Goal: Task Accomplishment & Management: Manage account settings

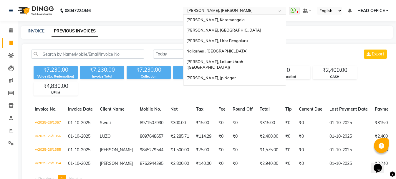
click at [248, 13] on input "text" at bounding box center [228, 11] width 85 height 6
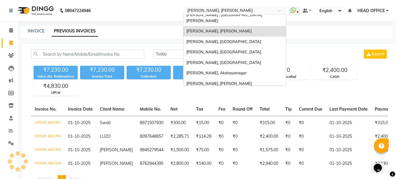
click at [231, 7] on div "Select Location × [GEOGRAPHIC_DATA], [PERSON_NAME][GEOGRAPHIC_DATA]" at bounding box center [234, 11] width 103 height 8
type input "ele"
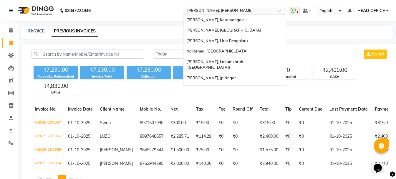
scroll to position [324, 0]
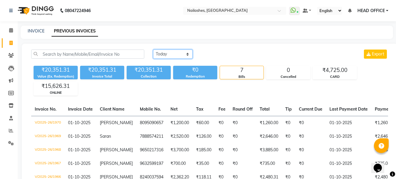
click at [180, 54] on select "[DATE] [DATE] Custom Range" at bounding box center [172, 53] width 39 height 9
select select "range"
click at [153, 49] on select "Today Yesterday Custom Range" at bounding box center [172, 53] width 39 height 9
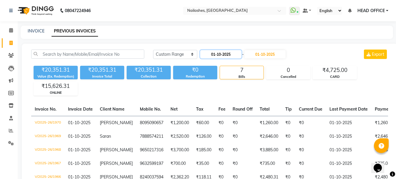
click at [213, 55] on input "01-10-2025" at bounding box center [220, 54] width 41 height 8
select select "10"
select select "2025"
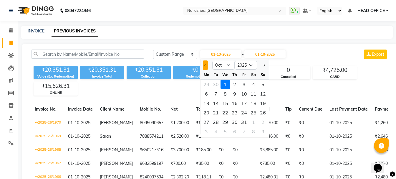
click at [203, 65] on button "Previous month" at bounding box center [205, 64] width 5 height 9
select select "9"
click at [209, 86] on div "1" at bounding box center [205, 83] width 9 height 9
type input "01-09-2025"
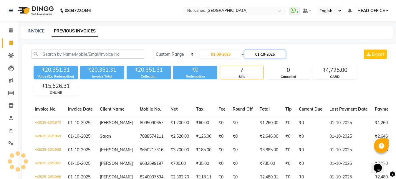
click at [267, 51] on input "01-10-2025" at bounding box center [264, 54] width 41 height 8
select select "10"
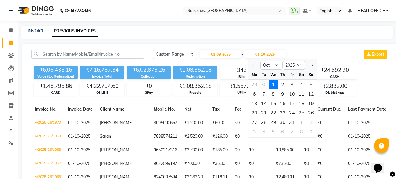
click at [262, 84] on div "30" at bounding box center [263, 83] width 9 height 9
type input "30-09-2025"
